Goal: Task Accomplishment & Management: Manage account settings

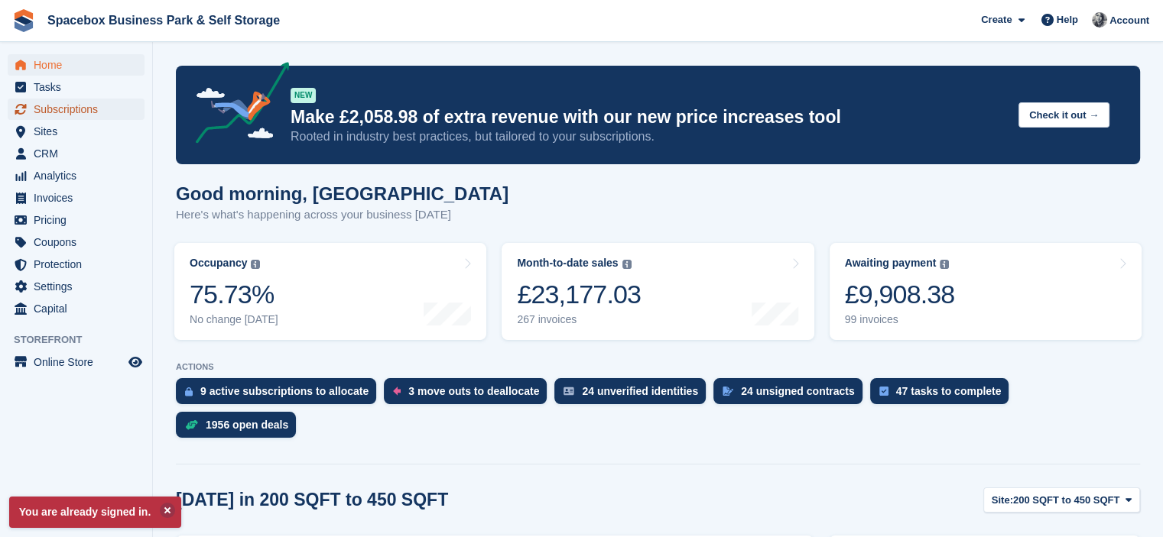
click at [75, 108] on span "Subscriptions" at bounding box center [80, 109] width 92 height 21
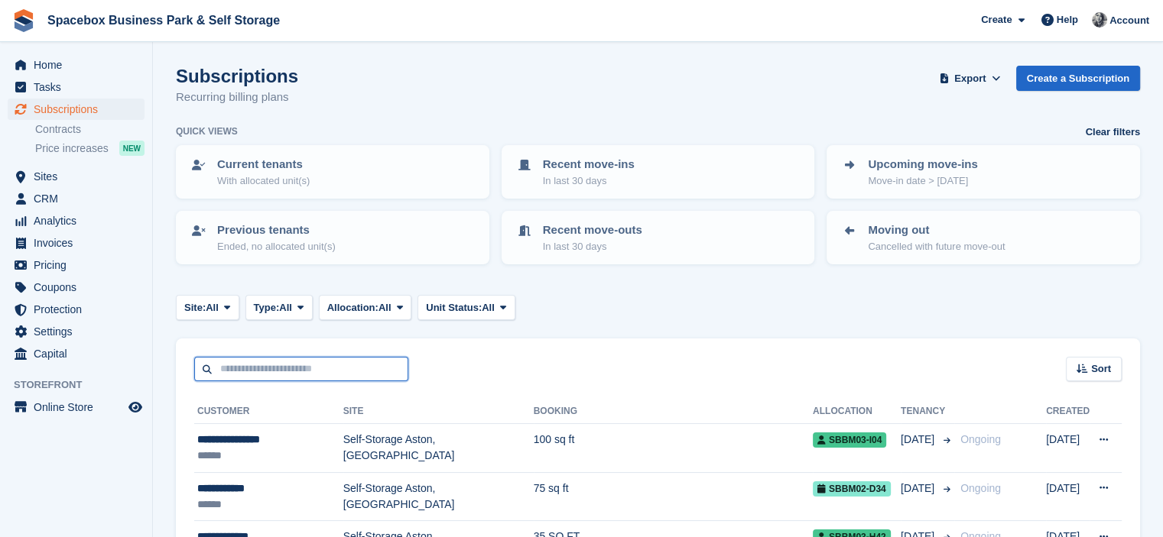
drag, startPoint x: 0, startPoint y: 0, endPoint x: 312, endPoint y: 360, distance: 476.4
click at [312, 360] on input "text" at bounding box center [301, 369] width 214 height 25
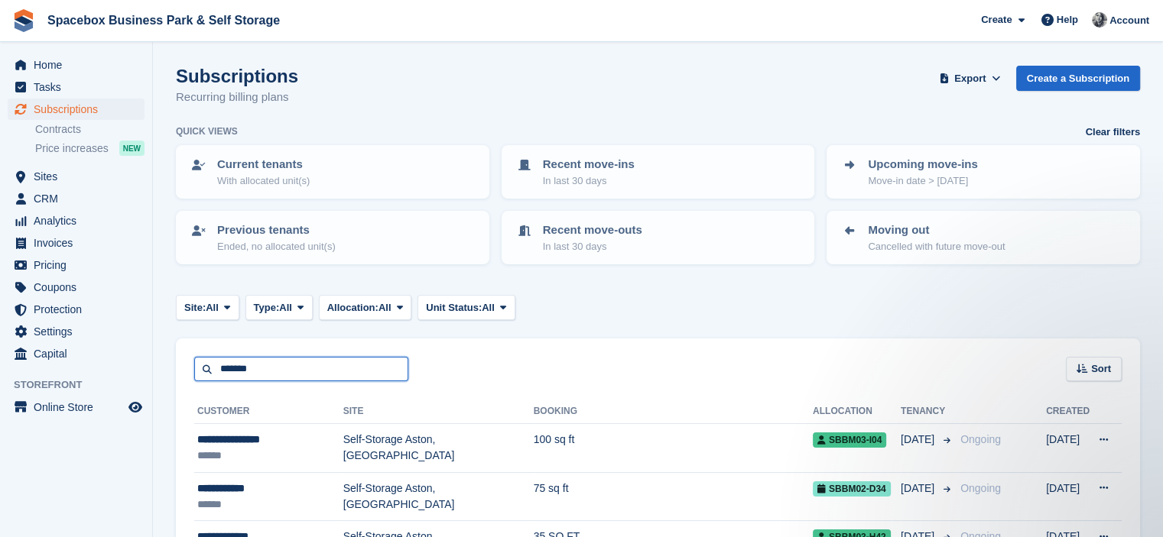
type input "*******"
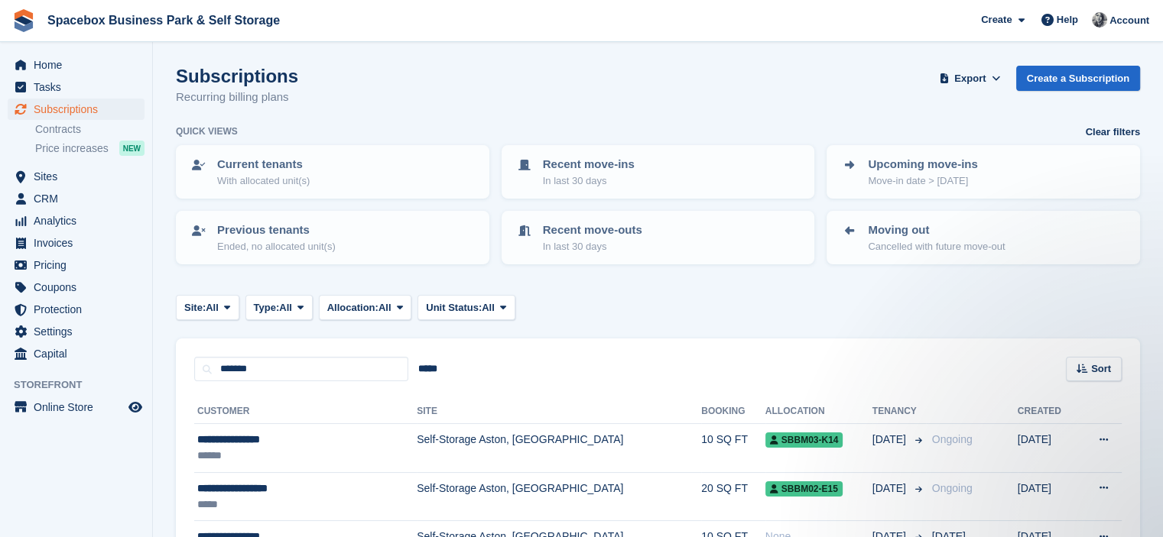
scroll to position [205, 0]
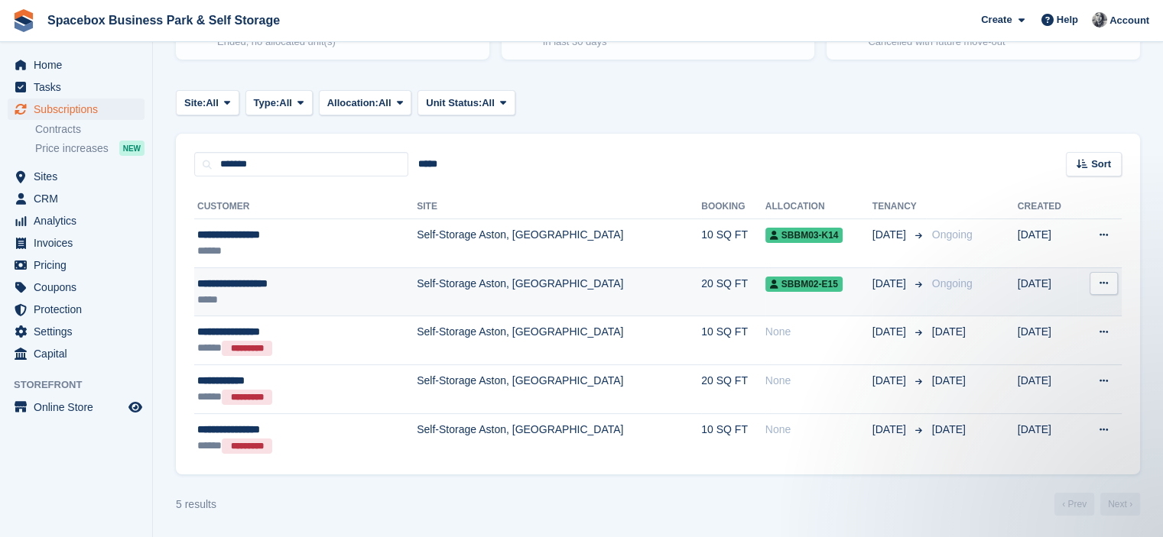
click at [287, 278] on div "**********" at bounding box center [276, 284] width 159 height 16
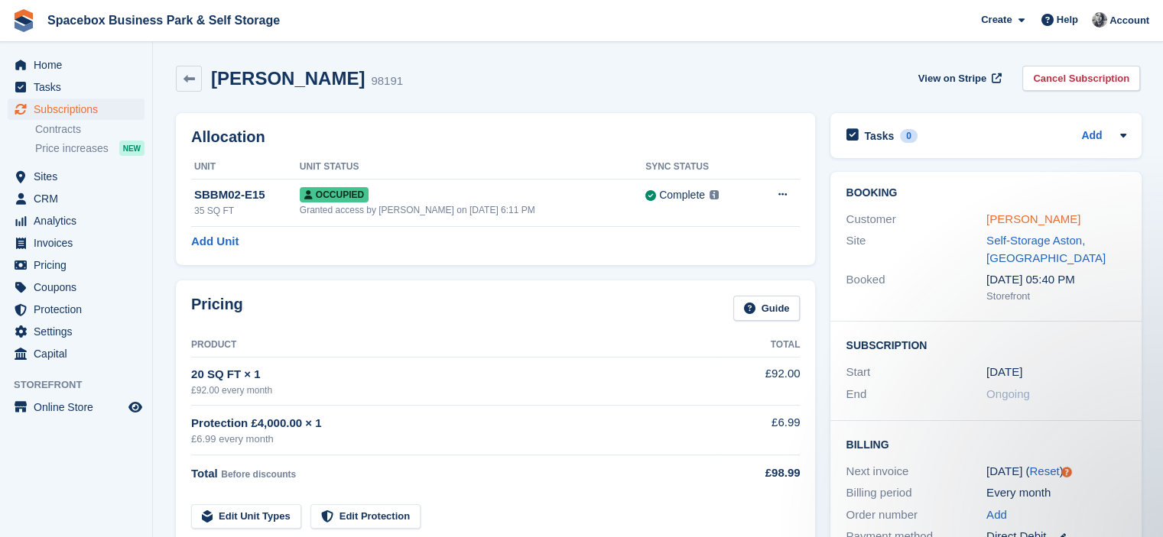
click at [1010, 216] on link "[PERSON_NAME]" at bounding box center [1033, 219] width 94 height 13
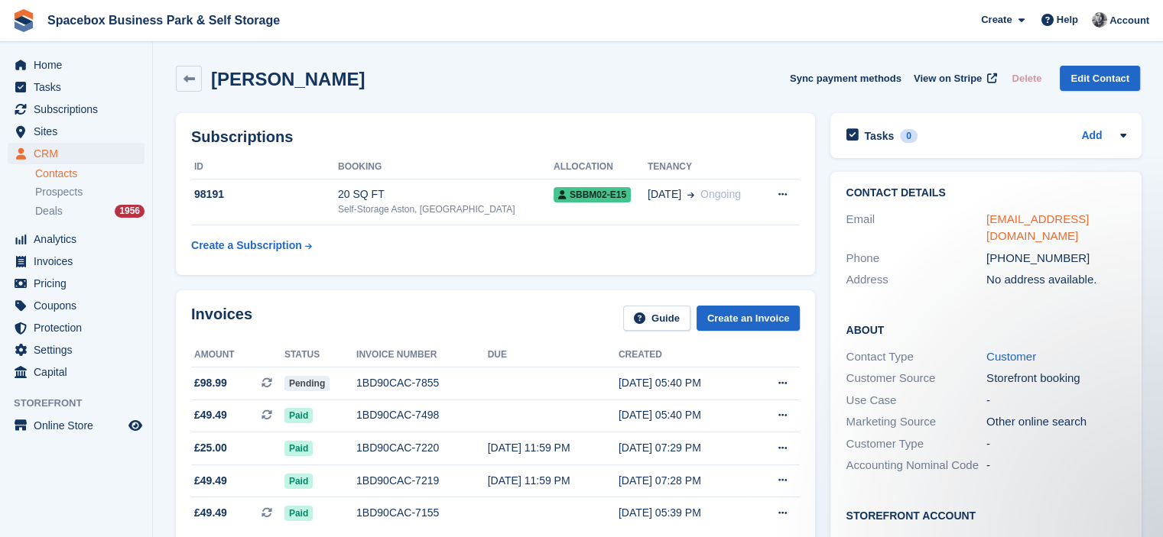
click at [993, 222] on link "sinmilolu03@gmail.com" at bounding box center [1037, 228] width 102 height 31
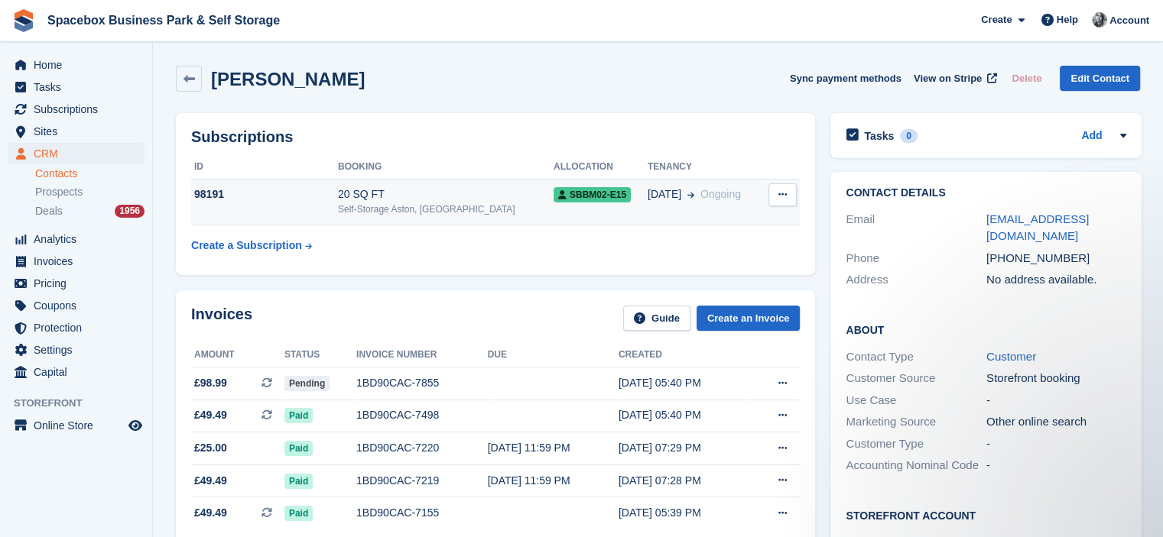
click at [604, 210] on td "SBBM02-E15" at bounding box center [600, 202] width 94 height 47
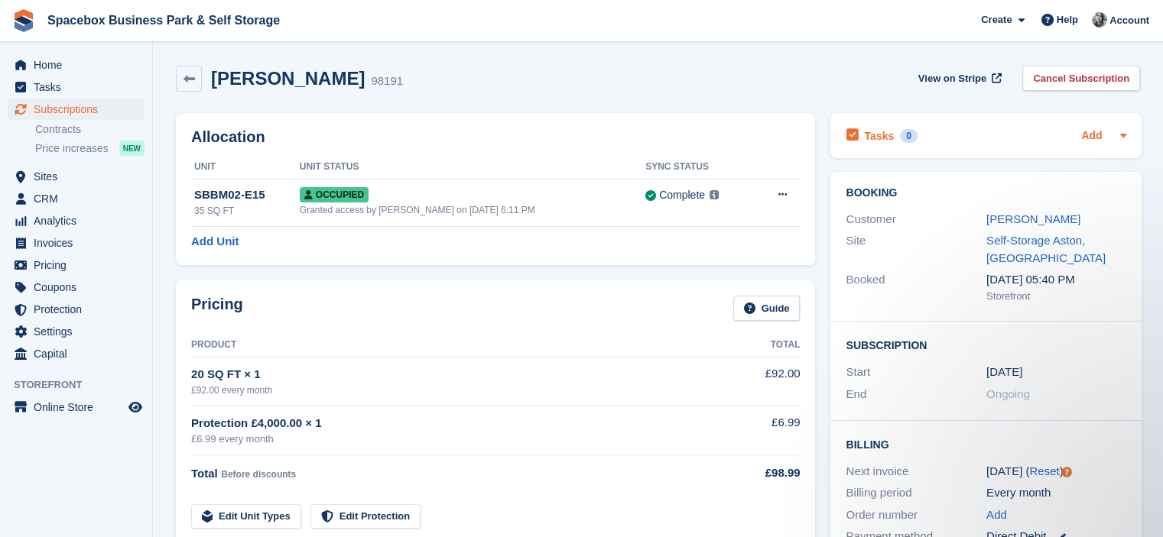
click at [1092, 134] on link "Add" at bounding box center [1091, 137] width 21 height 18
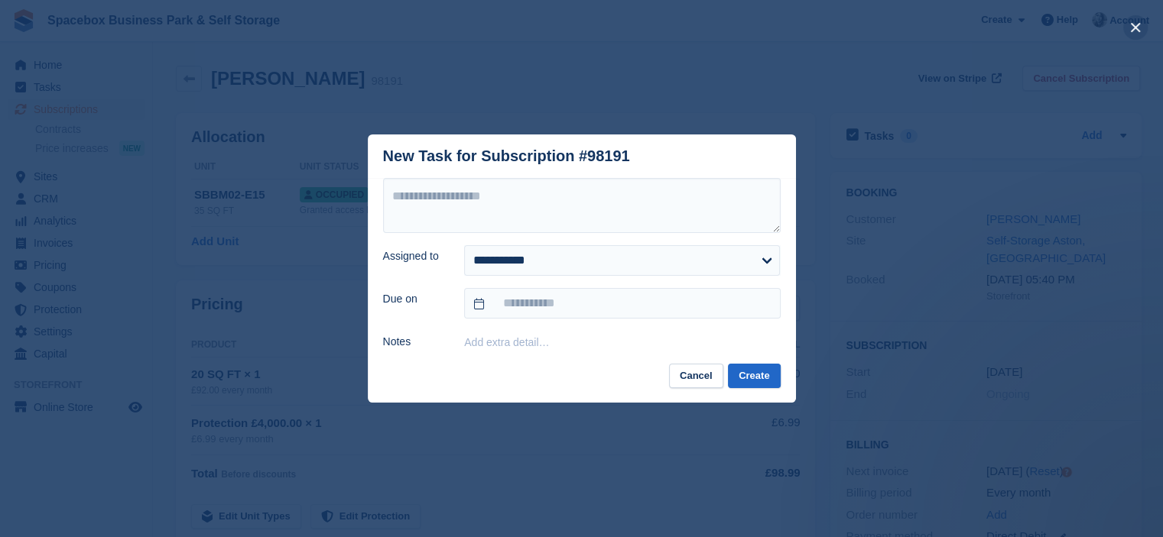
click at [1131, 18] on button "close" at bounding box center [1135, 27] width 24 height 24
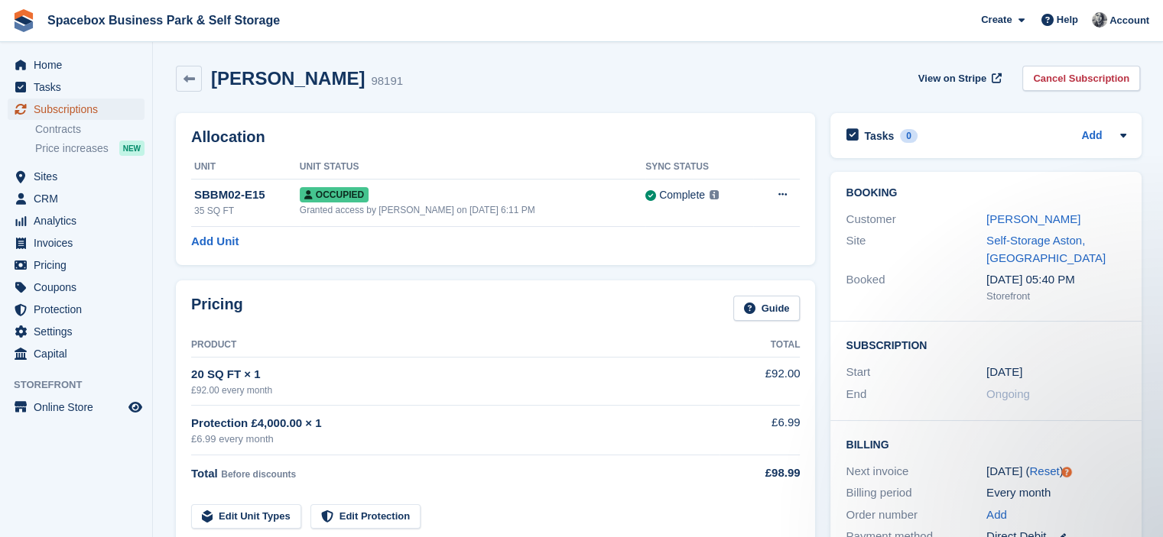
click at [95, 111] on span "Subscriptions" at bounding box center [80, 109] width 92 height 21
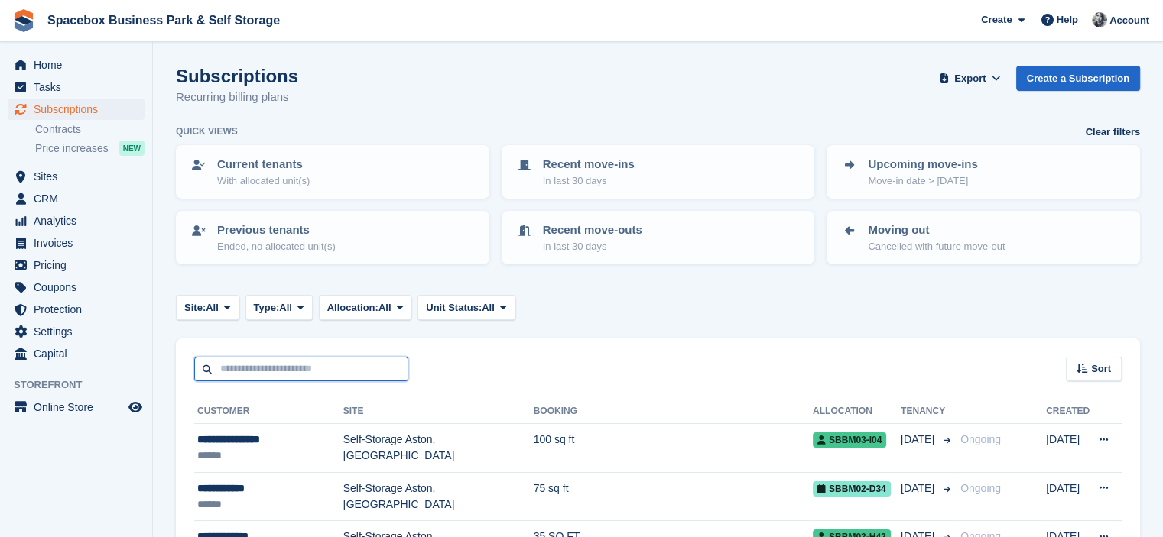
click at [355, 368] on input "text" at bounding box center [301, 369] width 214 height 25
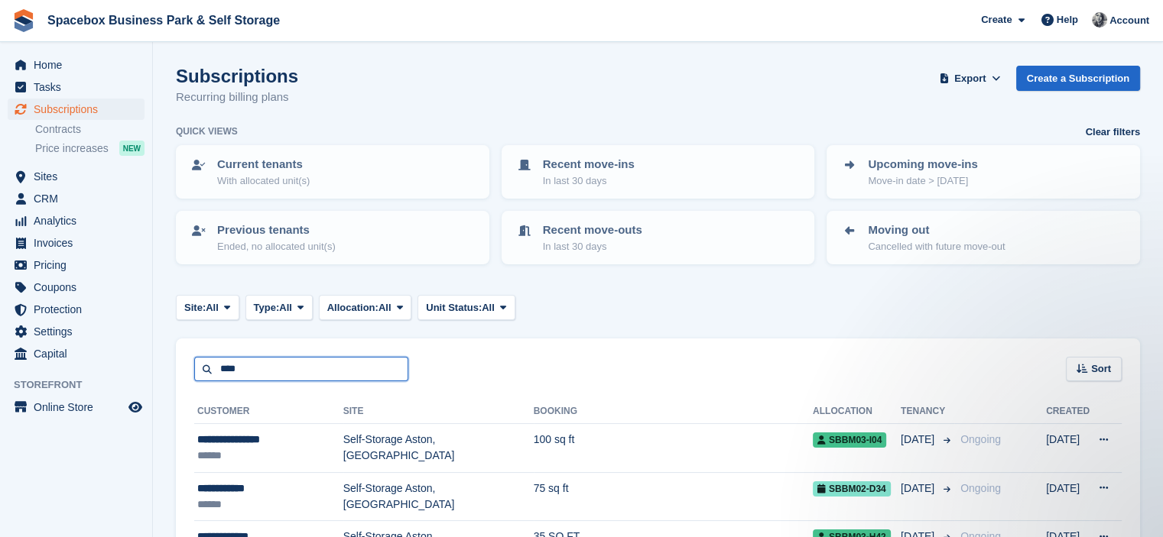
type input "*********"
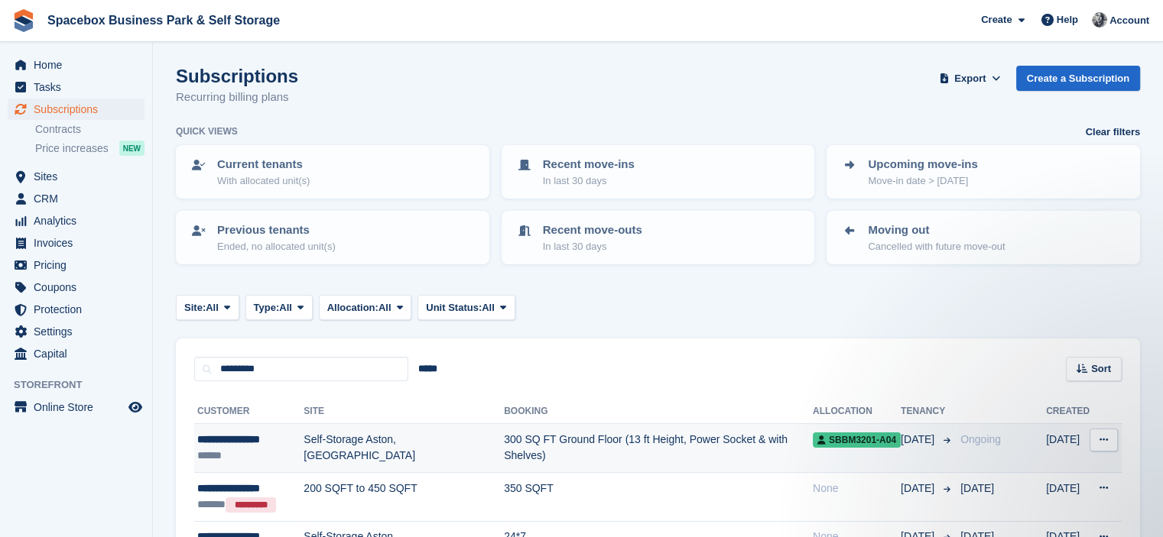
click at [504, 440] on td "300 SQ FT Ground Floor (13 ft Height, Power Socket & with Shelves)" at bounding box center [658, 448] width 309 height 49
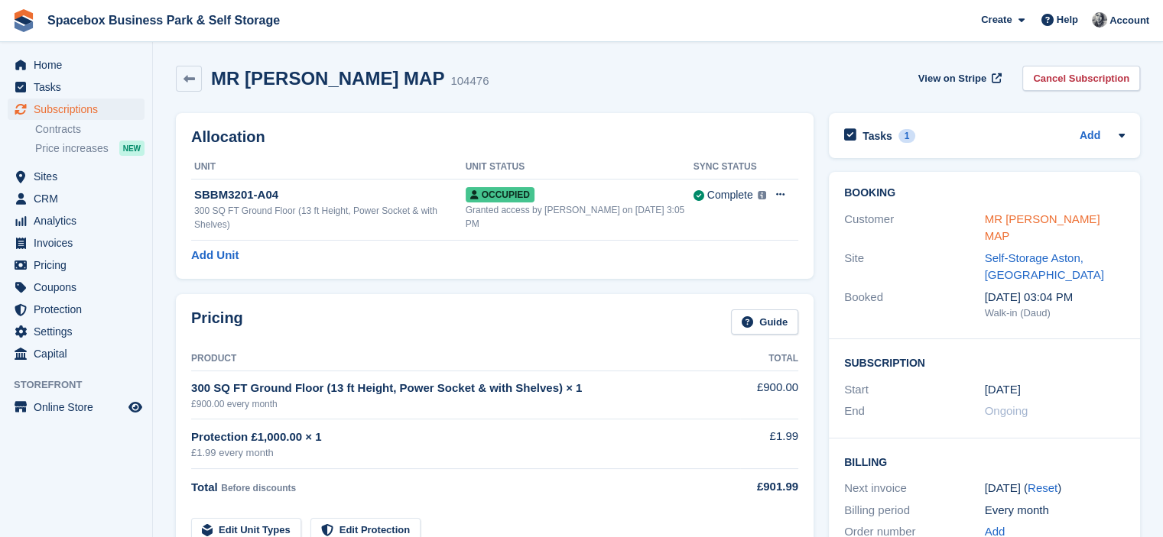
click at [1007, 221] on link "MR [PERSON_NAME] MAP" at bounding box center [1042, 228] width 115 height 31
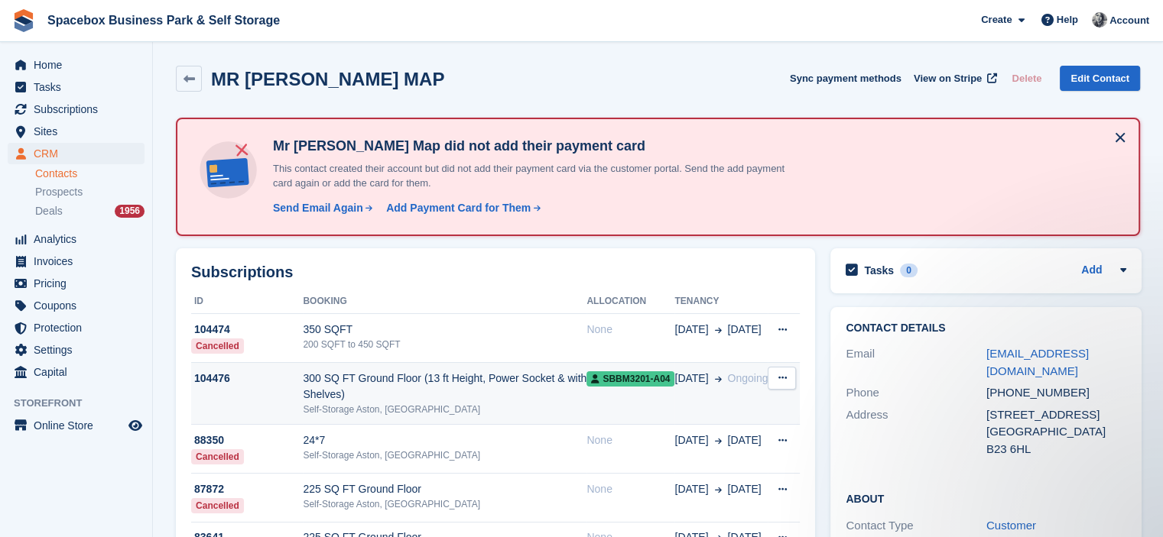
click at [443, 391] on div "300 SQ FT Ground Floor (13 ft Height, Power Socket & with Shelves)" at bounding box center [445, 387] width 284 height 32
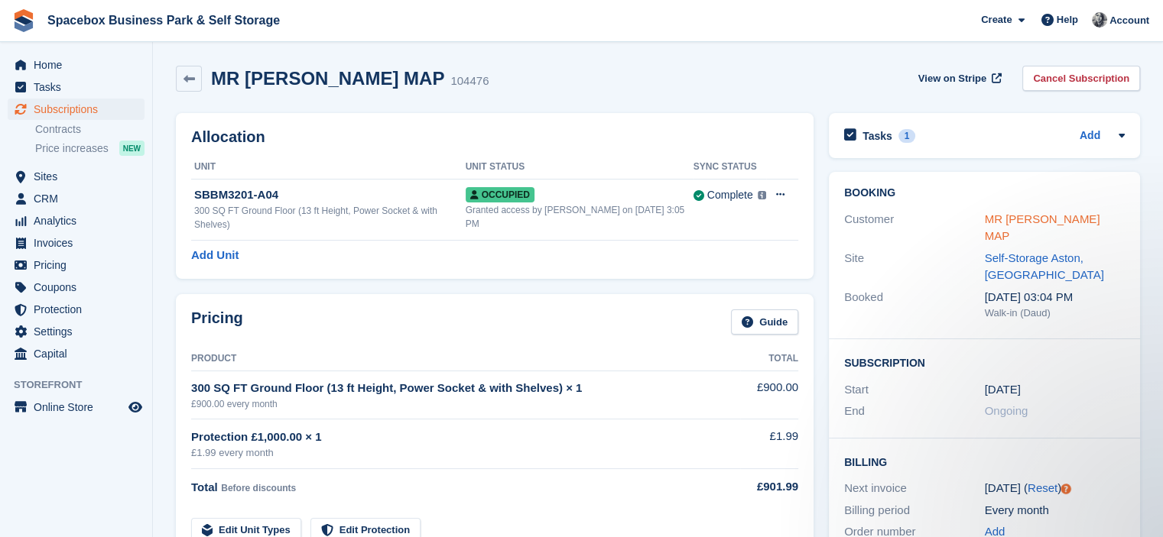
click at [1027, 213] on link "MR [PERSON_NAME] MAP" at bounding box center [1042, 228] width 115 height 31
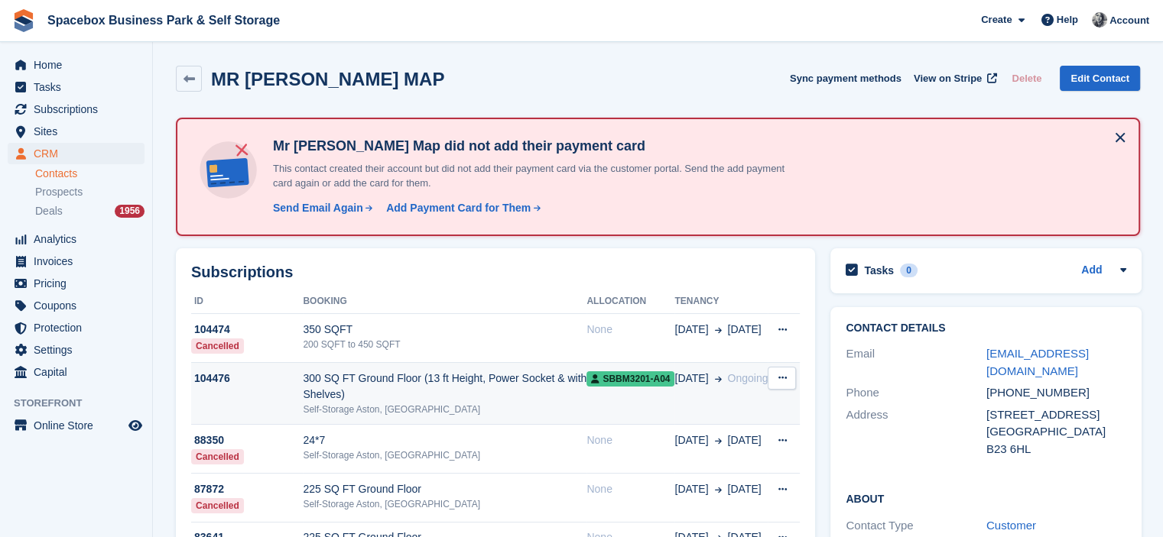
click at [542, 388] on div "300 SQ FT Ground Floor (13 ft Height, Power Socket & with Shelves)" at bounding box center [445, 387] width 284 height 32
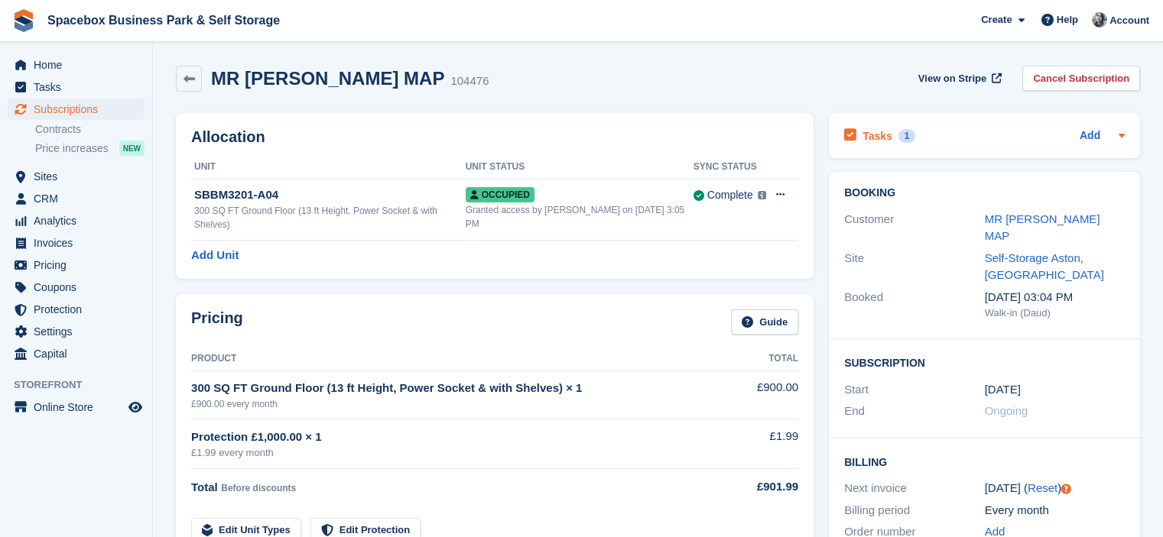
click at [985, 131] on div "Tasks 1 Add" at bounding box center [984, 135] width 281 height 21
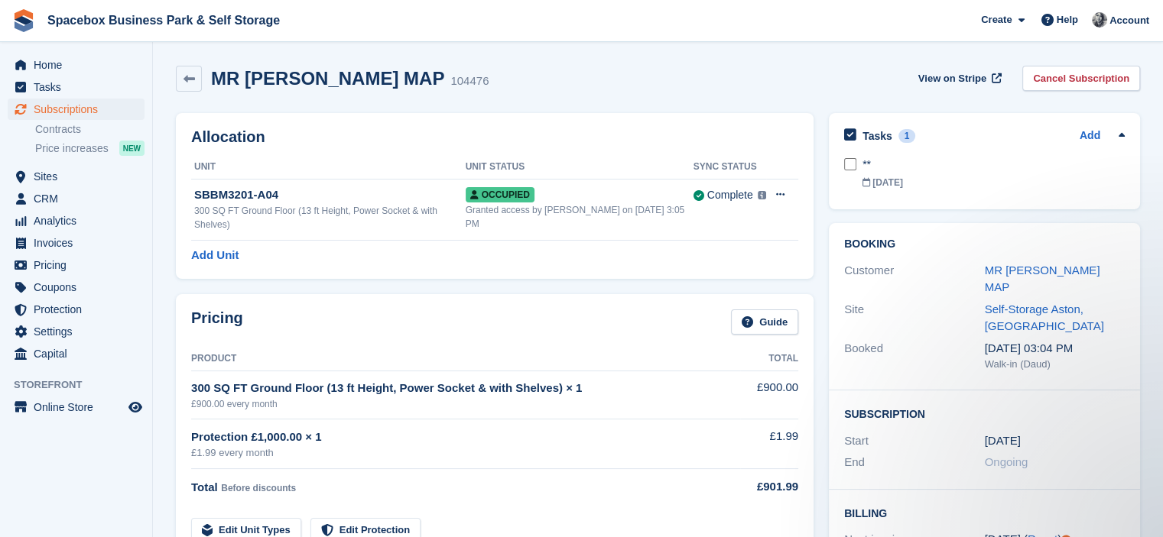
click at [720, 115] on div "Allocation Unit Unit Status Sync Status SBBM3201-A04 300 SQ FT Ground Floor (13…" at bounding box center [495, 196] width 638 height 166
